Goal: Task Accomplishment & Management: Manage account settings

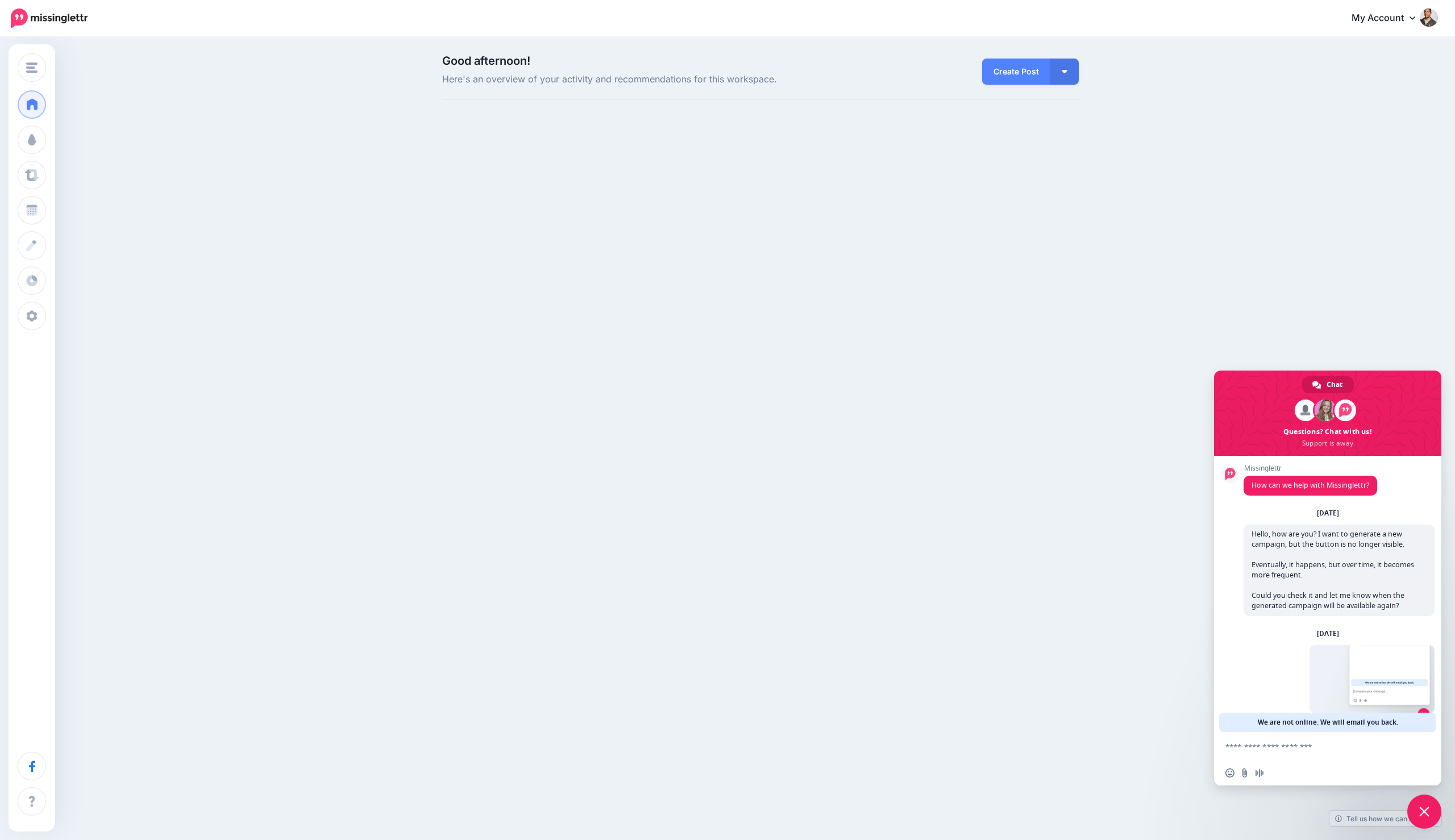
scroll to position [92, 0]
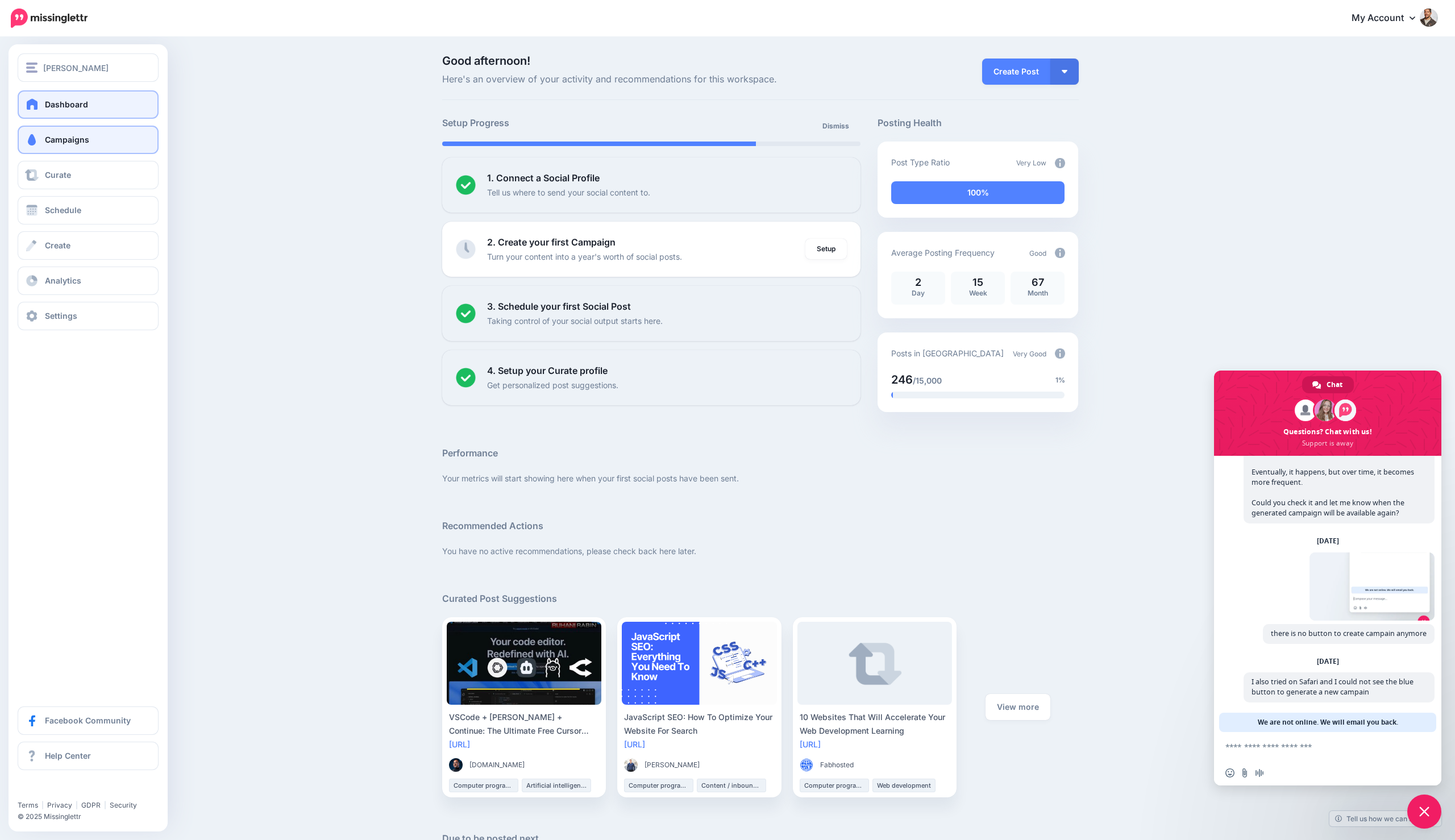
click at [31, 146] on link "Campaigns" at bounding box center [88, 139] width 141 height 28
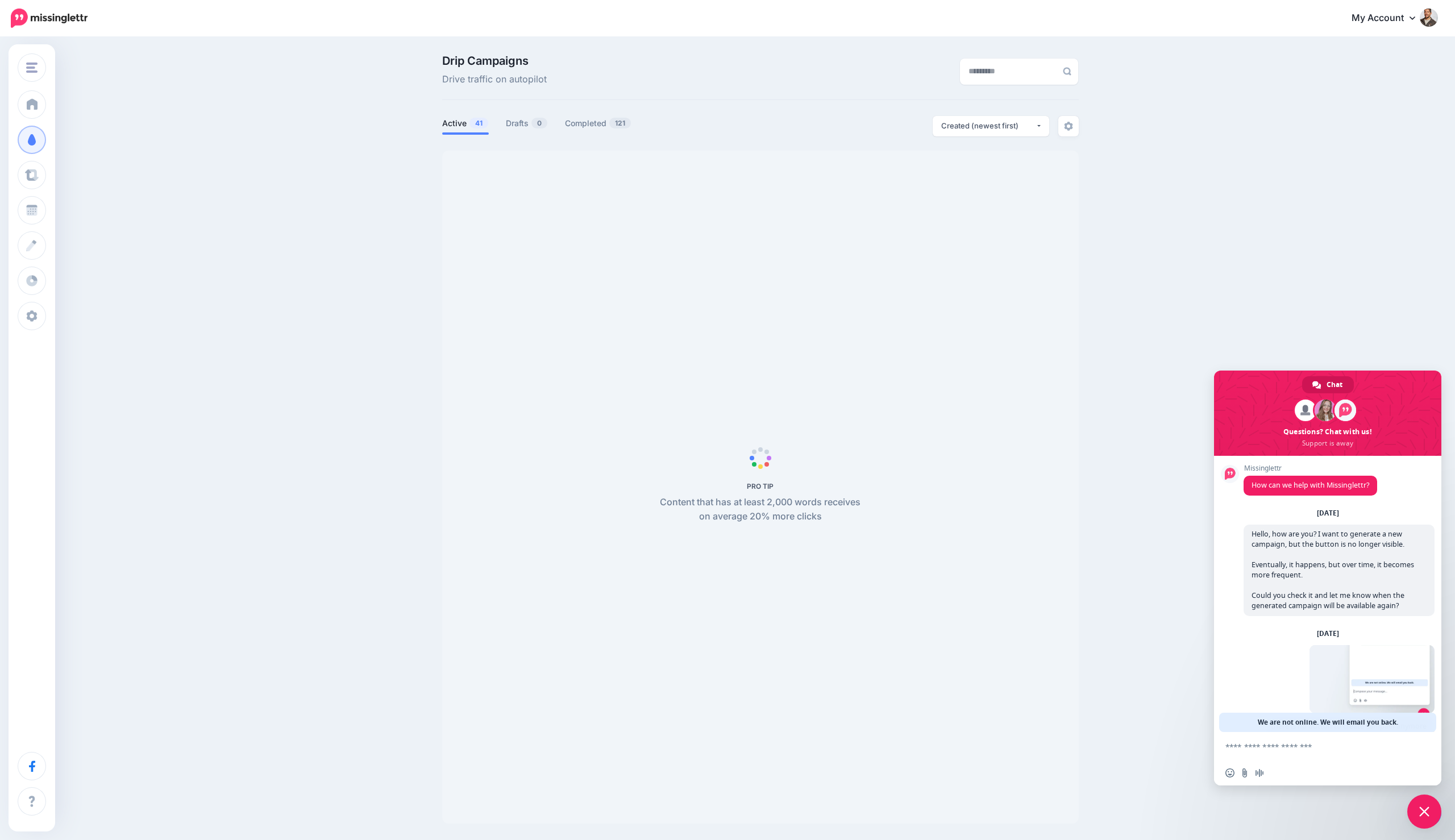
scroll to position [92, 0]
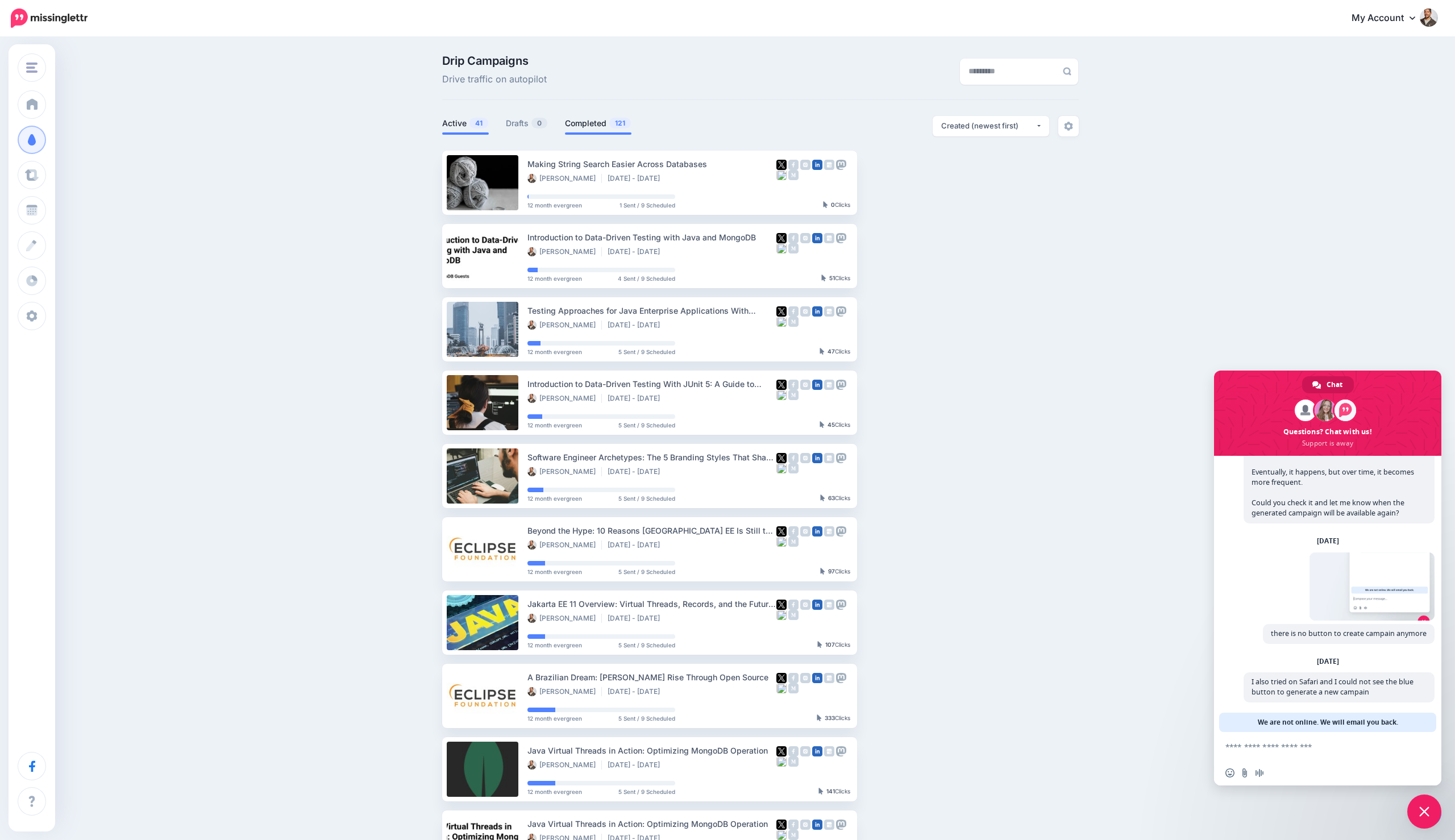
click at [606, 120] on link "Completed 121" at bounding box center [598, 123] width 66 height 14
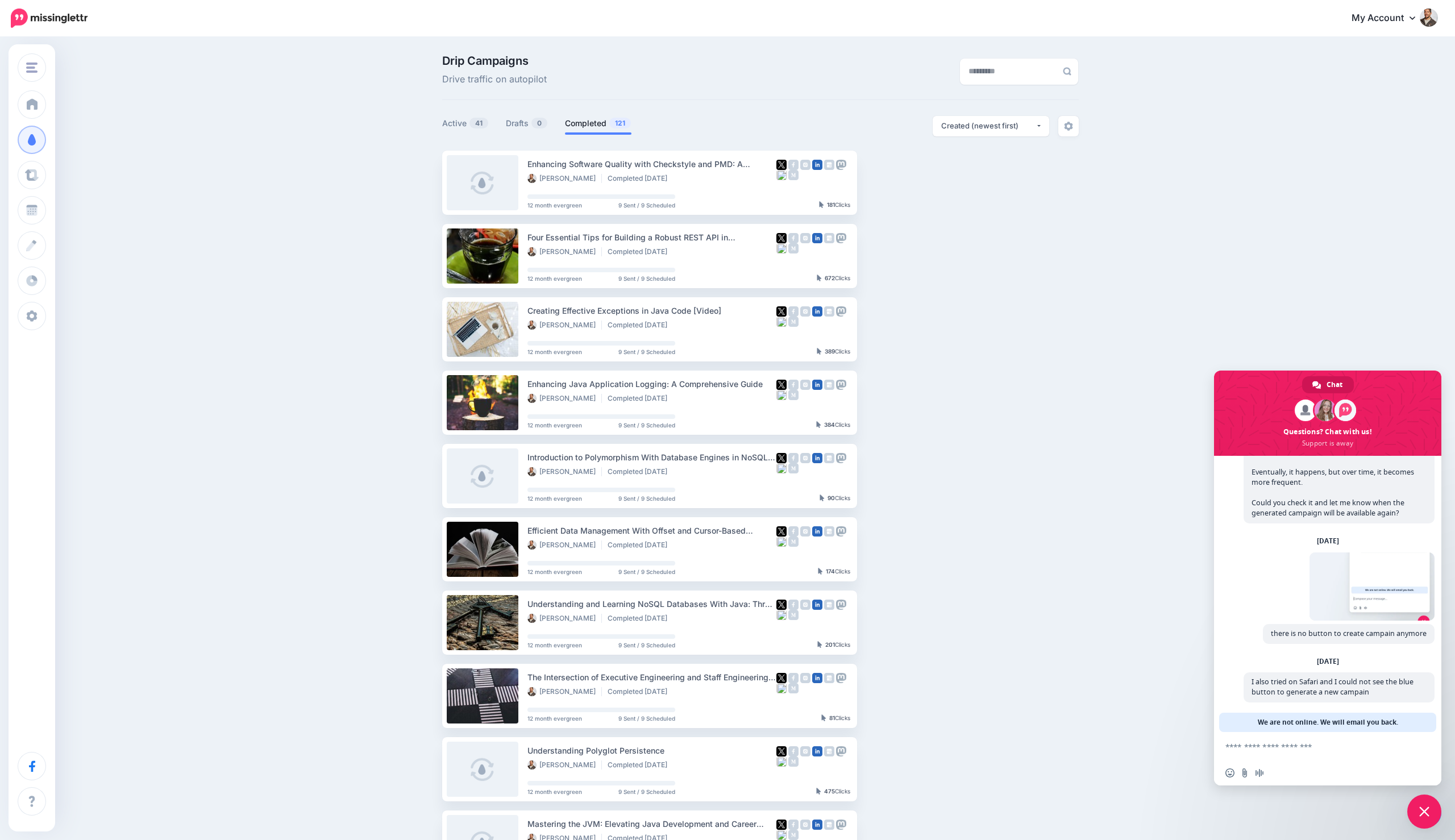
click at [435, 125] on div "Drip Campaigns Drive traffic on autopilot Active 41 0" at bounding box center [761, 492] width 654 height 874
click at [448, 124] on link "Active 41" at bounding box center [466, 123] width 47 height 14
